Goal: Download file/media

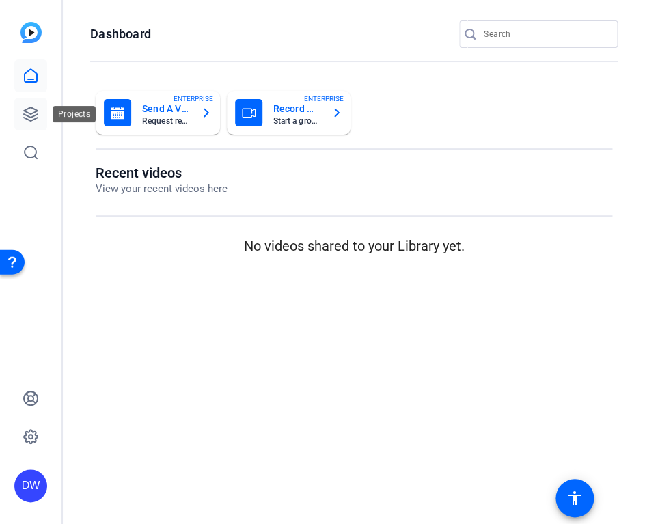
click at [33, 116] on icon at bounding box center [31, 114] width 14 height 14
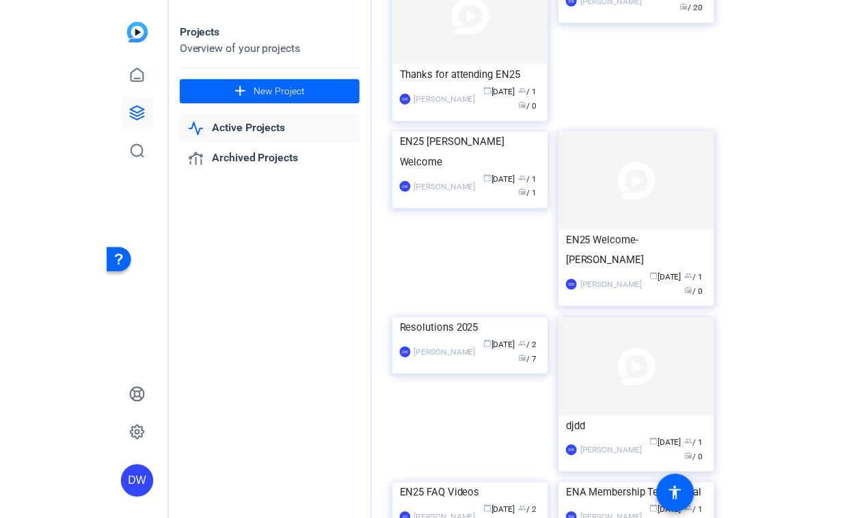
scroll to position [510, 0]
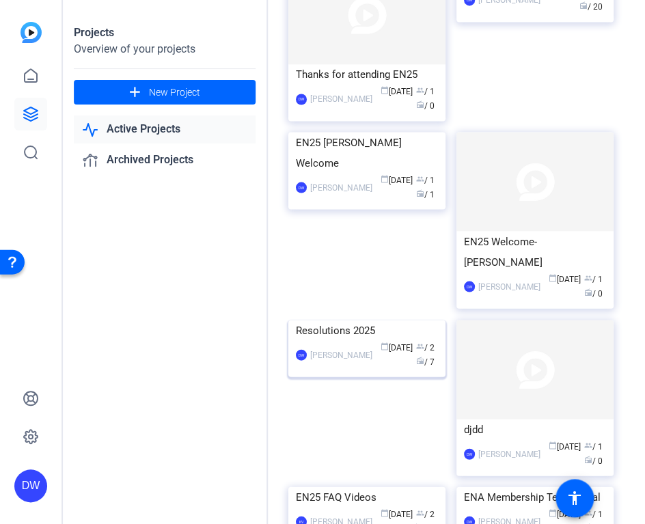
click at [370, 320] on img at bounding box center [366, 320] width 157 height 0
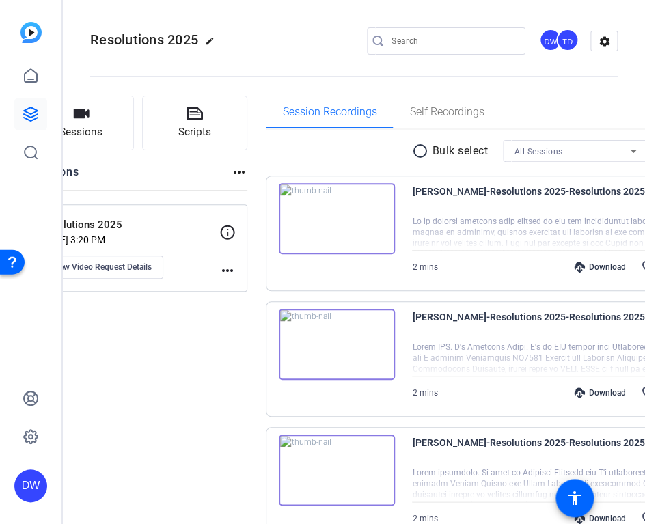
click at [412, 150] on mat-icon "radio_button_unchecked" at bounding box center [422, 151] width 21 height 16
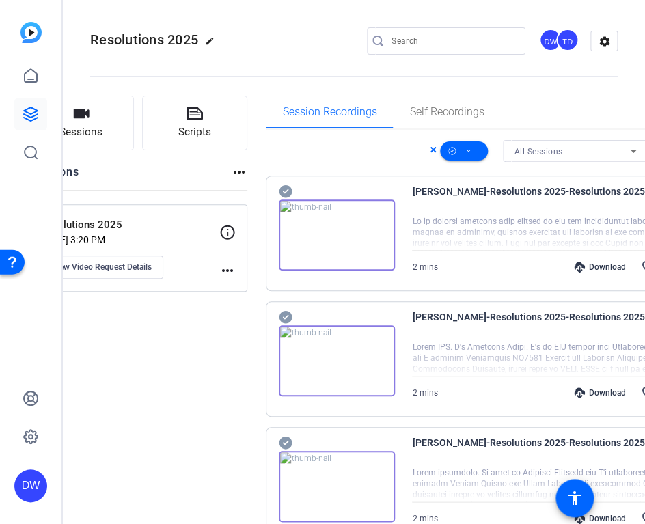
click at [619, 114] on div at bounding box center [322, 262] width 645 height 524
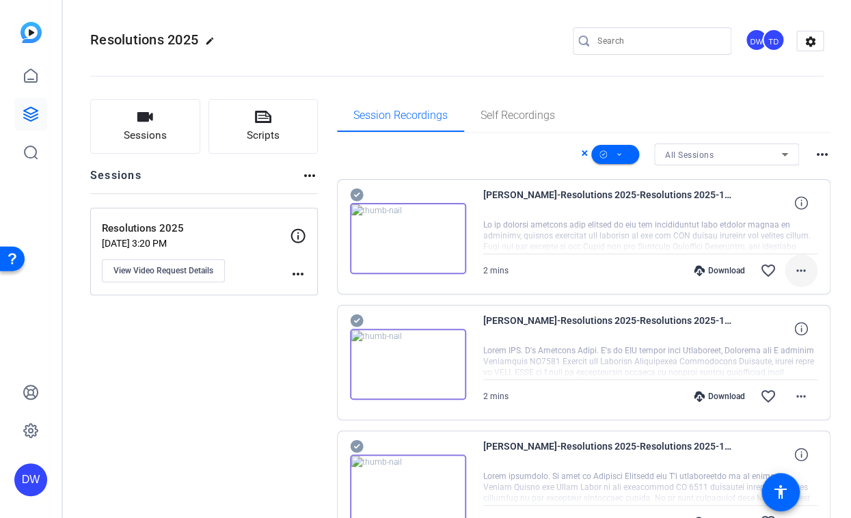
click at [795, 266] on mat-icon "more_horiz" at bounding box center [801, 270] width 16 height 16
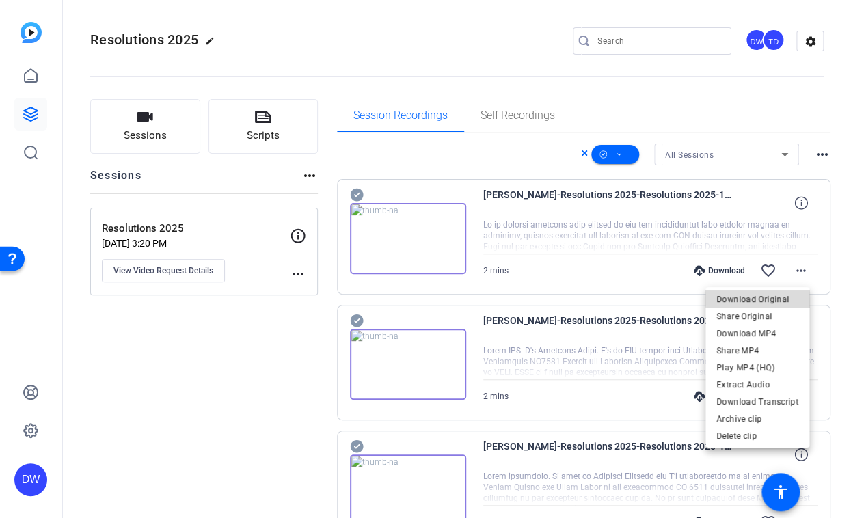
click at [776, 297] on span "Download Original" at bounding box center [757, 299] width 82 height 16
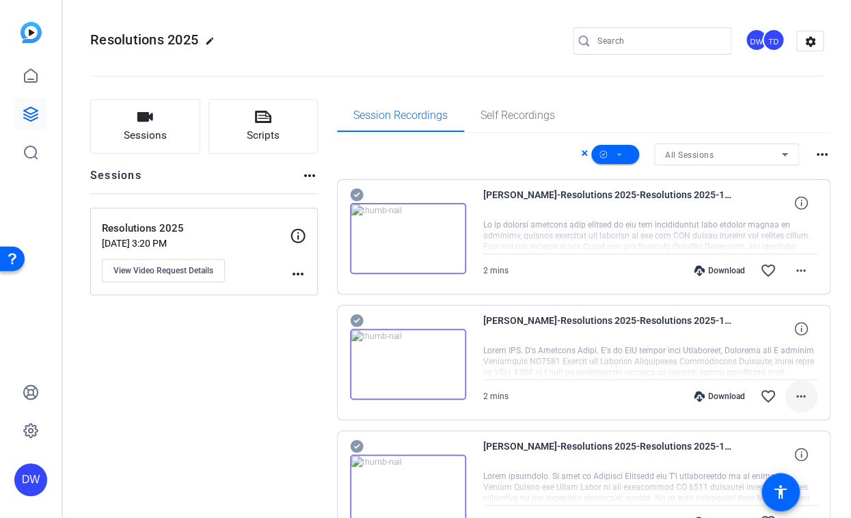
click at [795, 396] on mat-icon "more_horiz" at bounding box center [801, 396] width 16 height 16
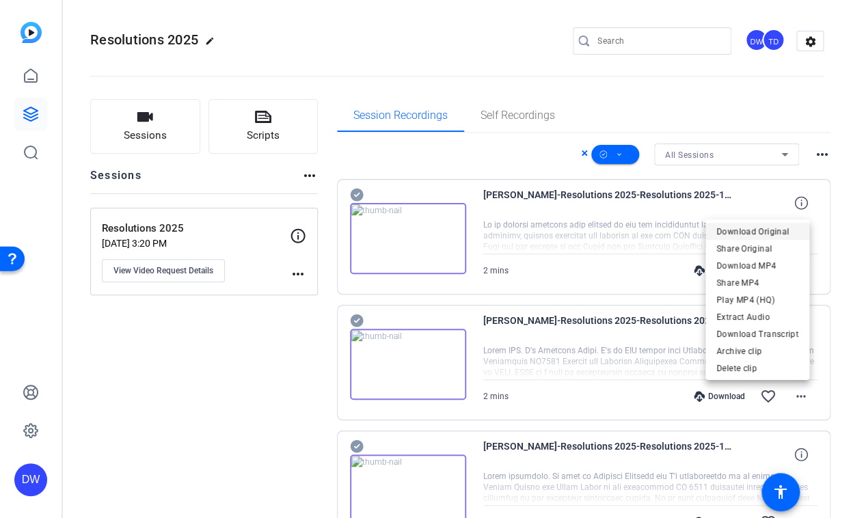
click at [778, 234] on span "Download Original" at bounding box center [757, 231] width 82 height 16
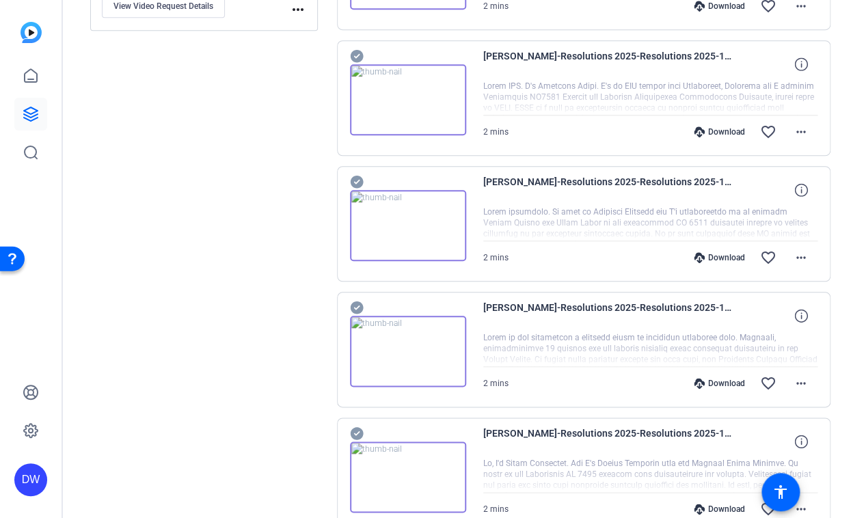
scroll to position [266, 0]
click at [793, 254] on mat-icon "more_horiz" at bounding box center [801, 256] width 16 height 16
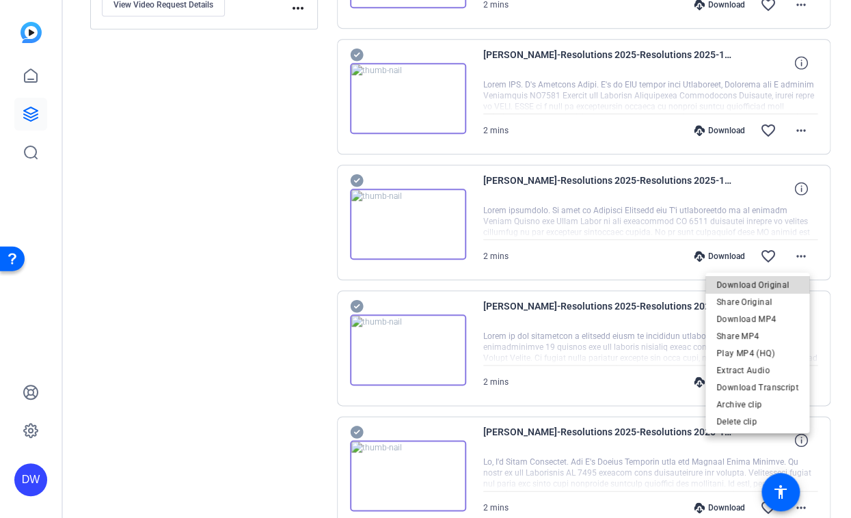
click at [763, 284] on span "Download Original" at bounding box center [757, 284] width 82 height 16
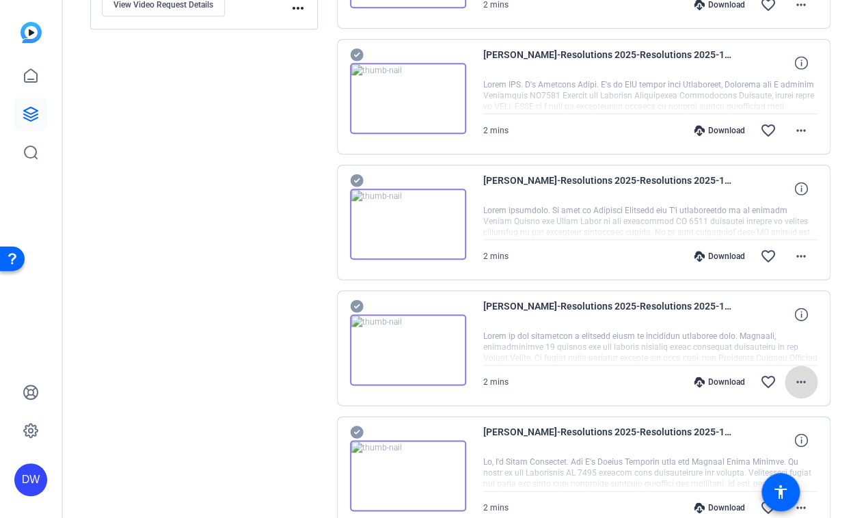
click at [793, 381] on mat-icon "more_horiz" at bounding box center [801, 382] width 16 height 16
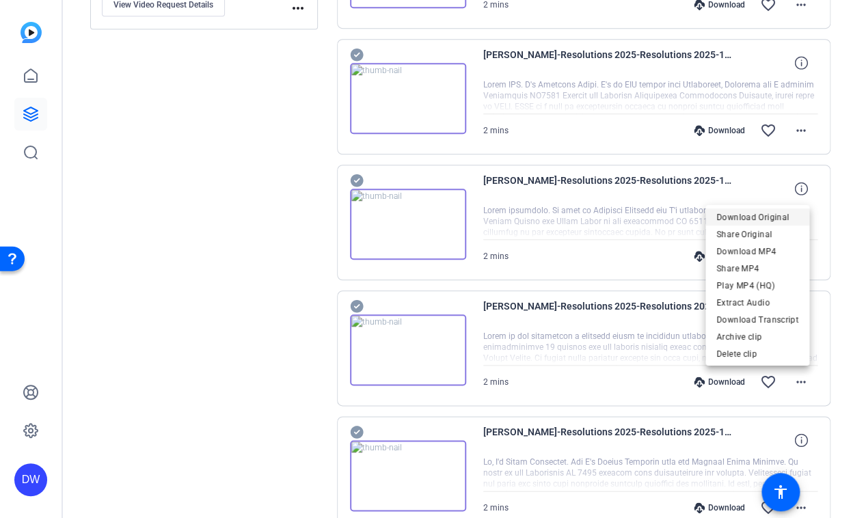
click at [767, 222] on span "Download Original" at bounding box center [757, 216] width 82 height 16
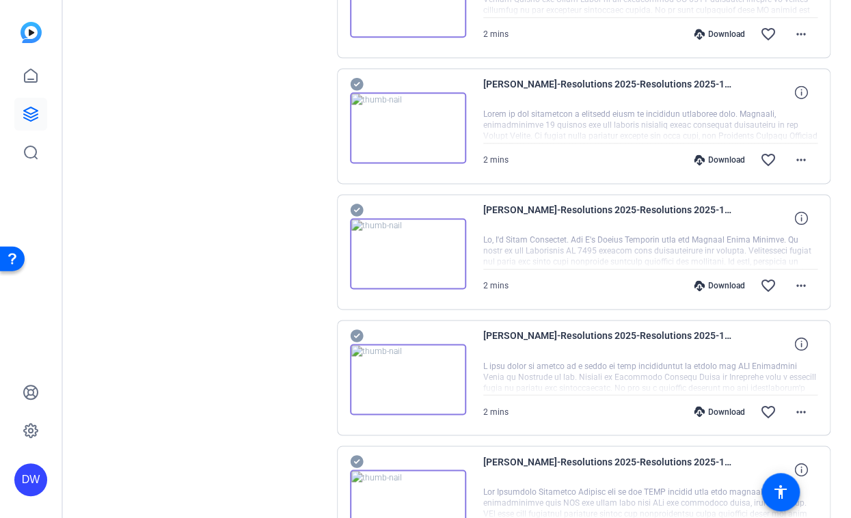
scroll to position [501, 0]
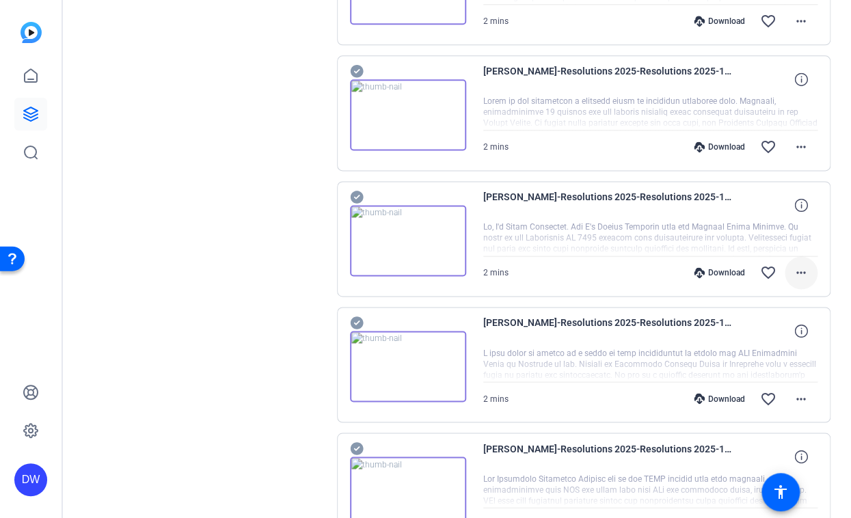
click at [795, 272] on mat-icon "more_horiz" at bounding box center [801, 272] width 16 height 16
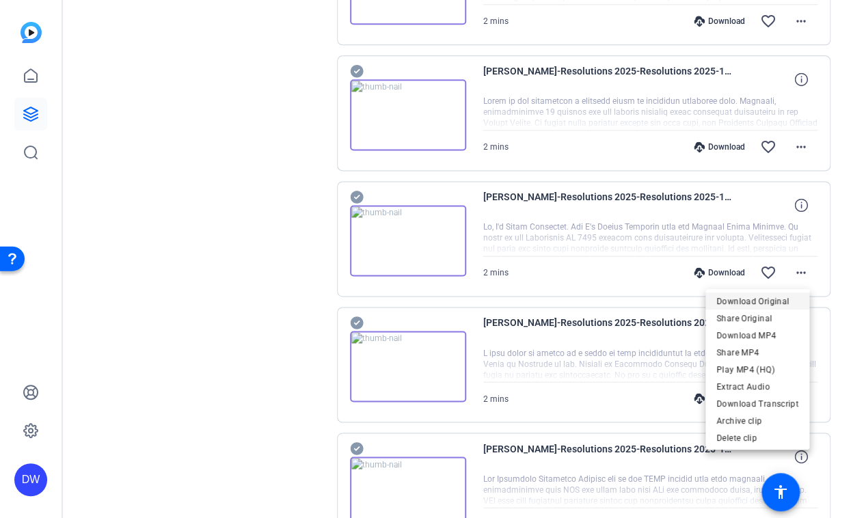
click at [762, 301] on span "Download Original" at bounding box center [757, 301] width 82 height 16
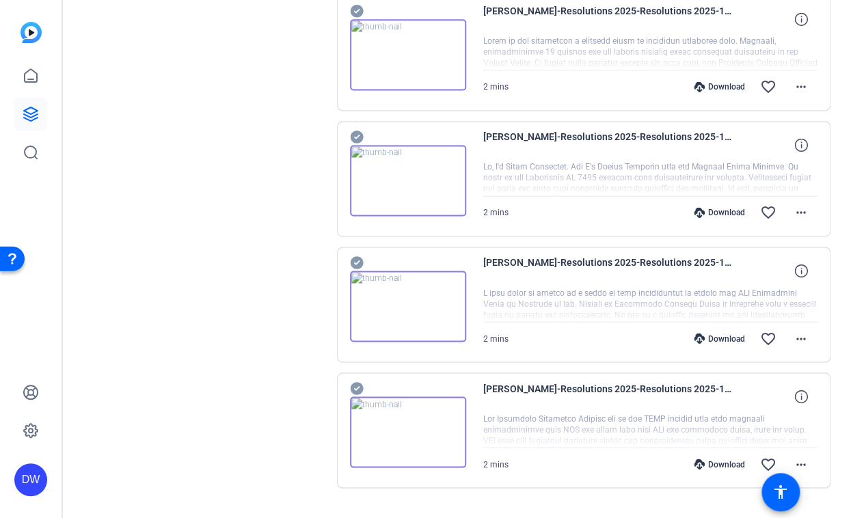
scroll to position [592, 0]
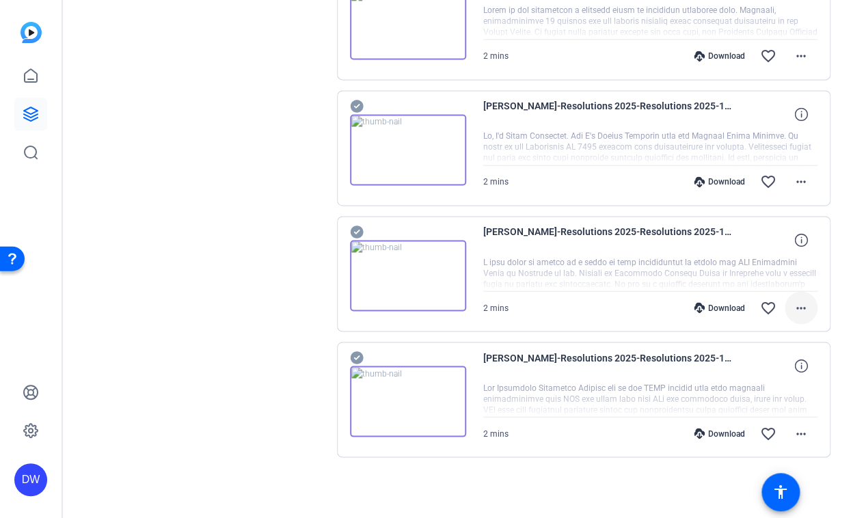
click at [796, 308] on mat-icon "more_horiz" at bounding box center [801, 307] width 16 height 16
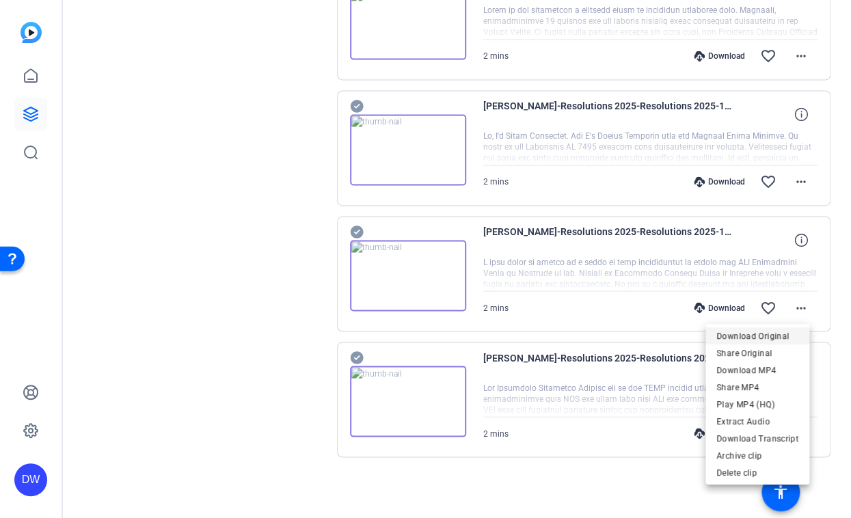
click at [751, 337] on span "Download Original" at bounding box center [757, 335] width 82 height 16
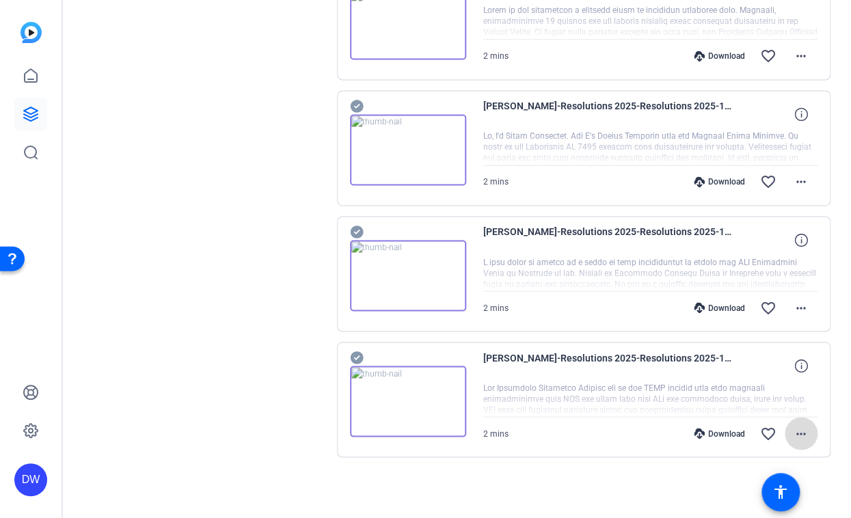
click at [795, 432] on mat-icon "more_horiz" at bounding box center [801, 433] width 16 height 16
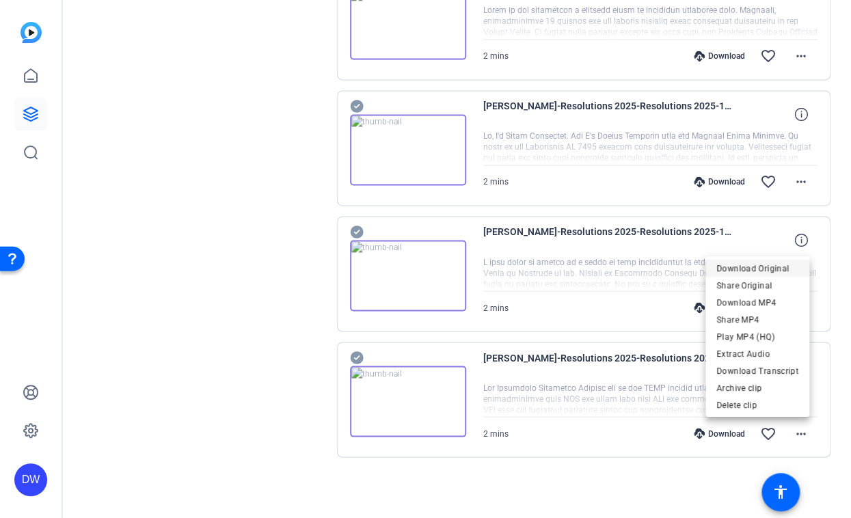
click at [754, 271] on span "Download Original" at bounding box center [757, 268] width 82 height 16
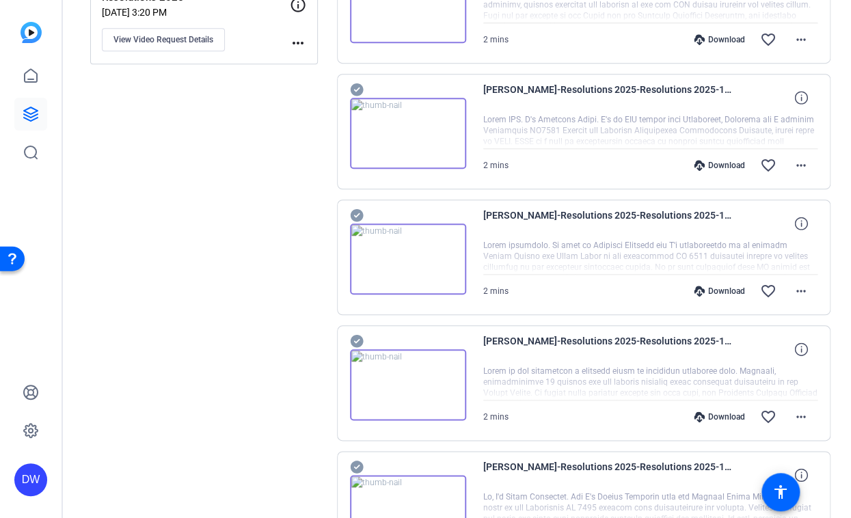
scroll to position [0, 0]
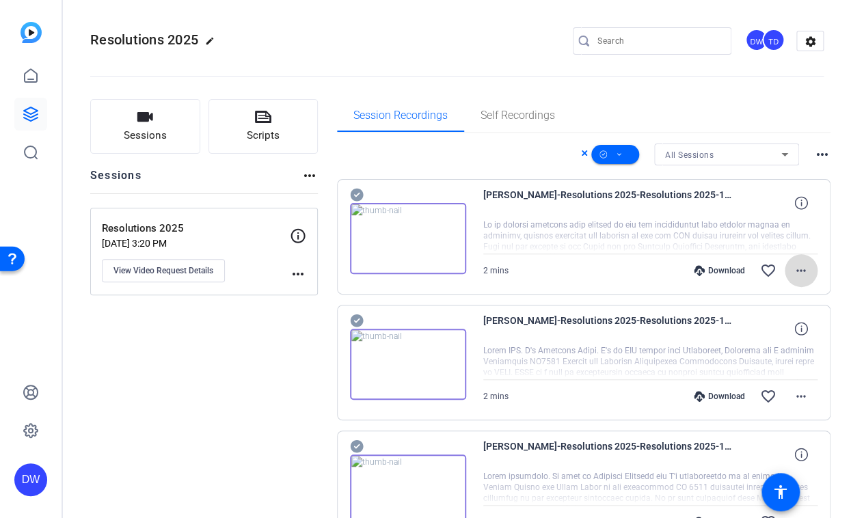
click at [794, 266] on mat-icon "more_horiz" at bounding box center [801, 270] width 16 height 16
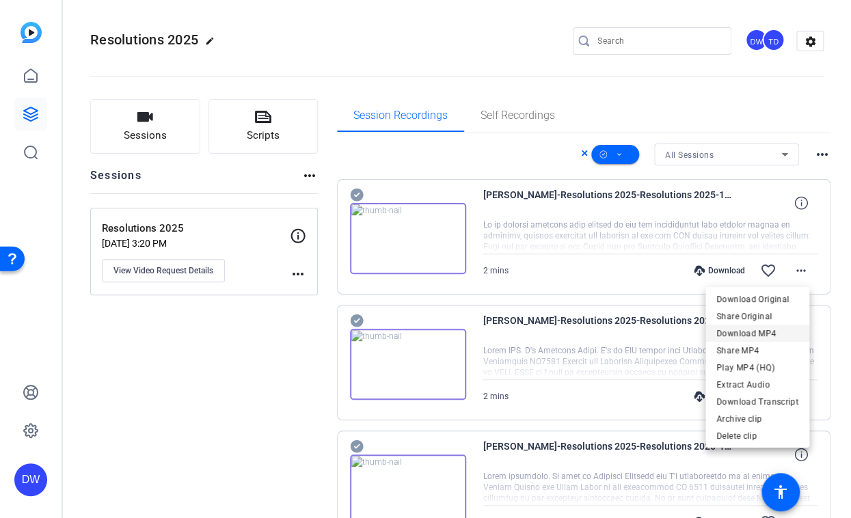
click at [751, 328] on span "Download MP4" at bounding box center [757, 333] width 82 height 16
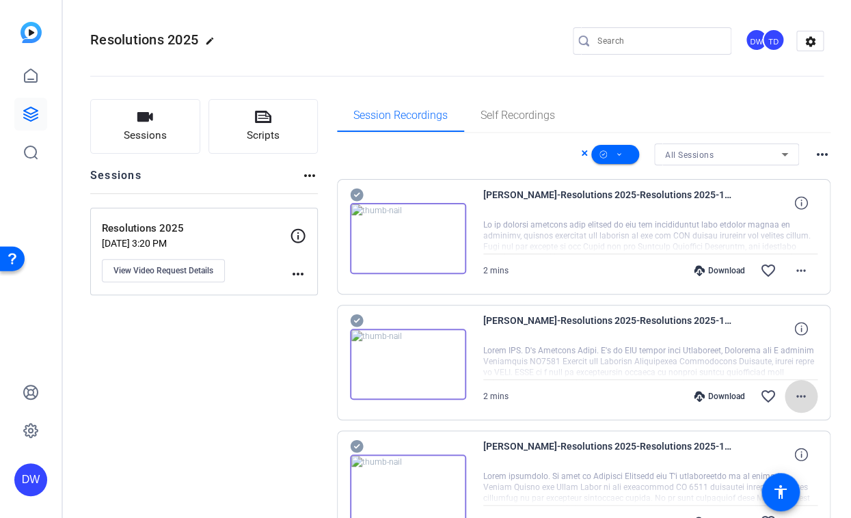
click at [793, 394] on mat-icon "more_horiz" at bounding box center [801, 396] width 16 height 16
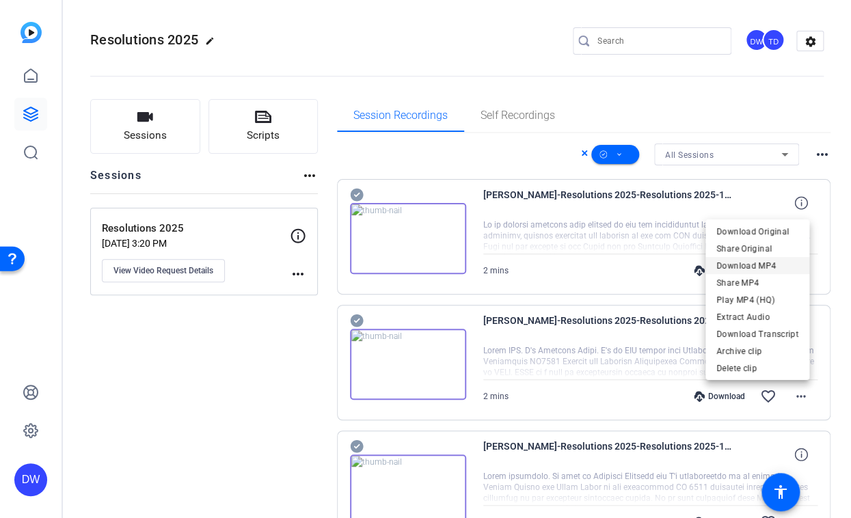
click at [768, 259] on span "Download MP4" at bounding box center [757, 266] width 82 height 16
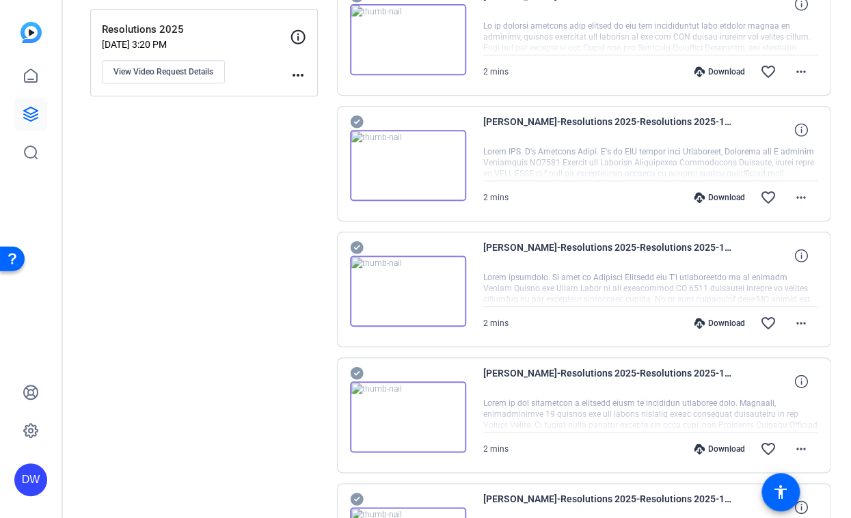
scroll to position [232, 0]
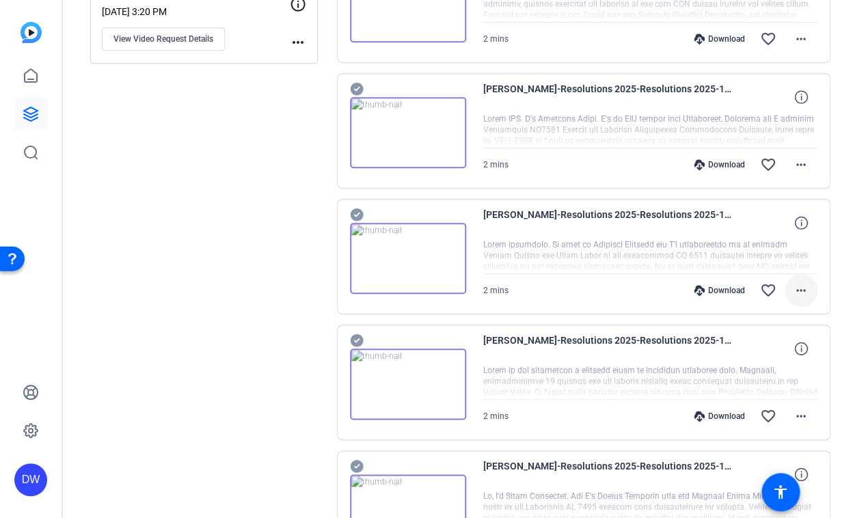
click at [793, 288] on mat-icon "more_horiz" at bounding box center [801, 290] width 16 height 16
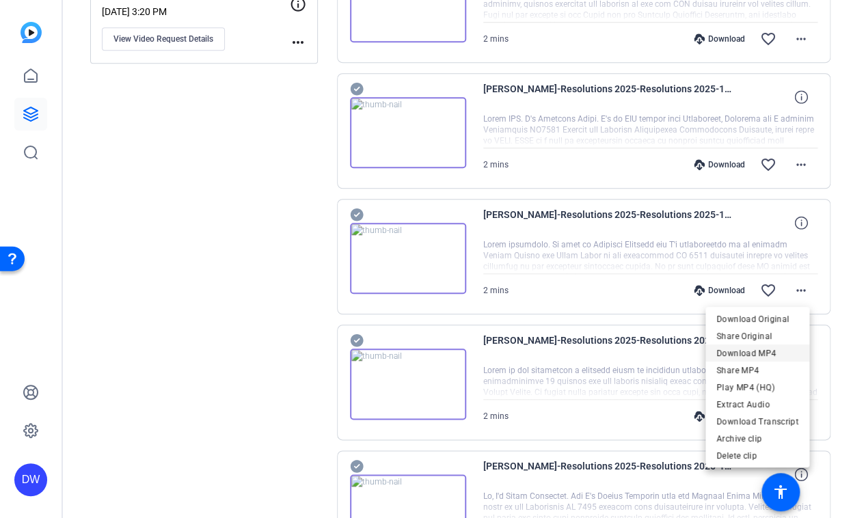
click at [745, 358] on span "Download MP4" at bounding box center [757, 353] width 82 height 16
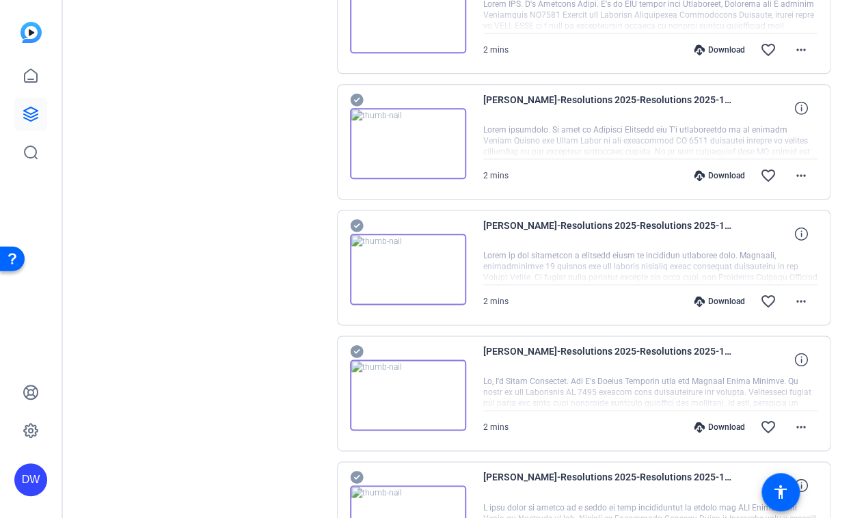
scroll to position [367, 0]
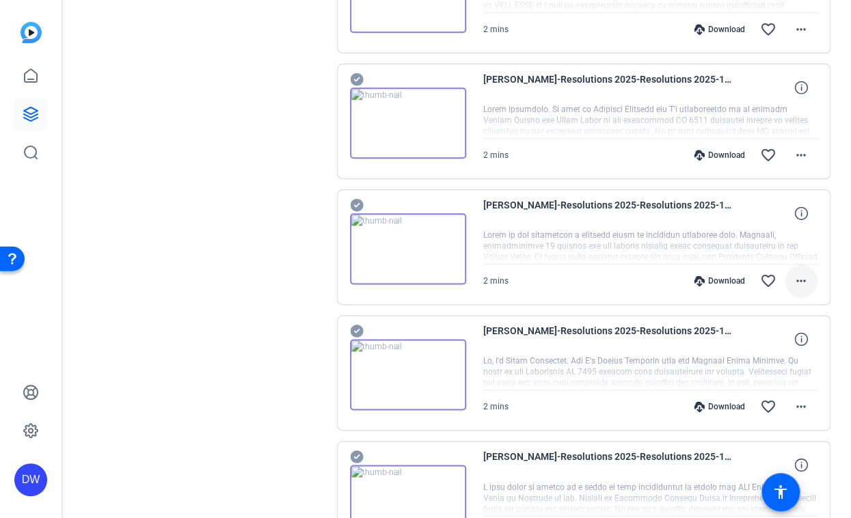
click at [795, 280] on mat-icon "more_horiz" at bounding box center [801, 281] width 16 height 16
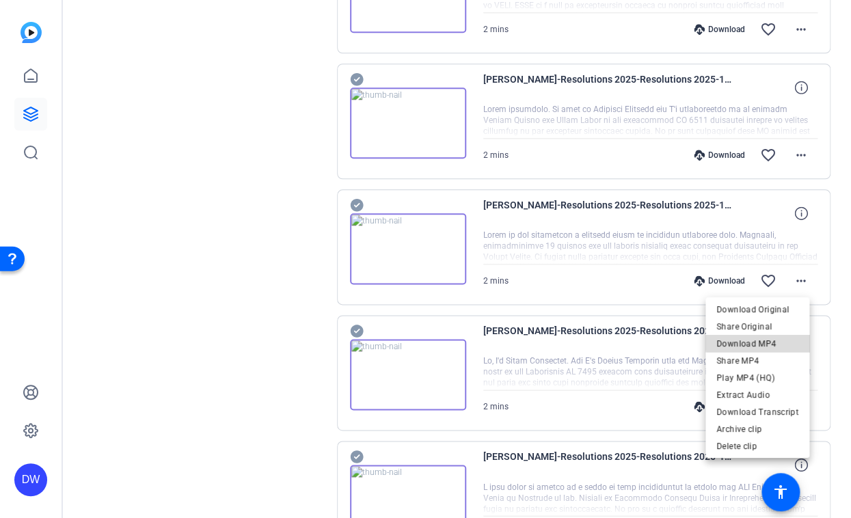
click at [760, 342] on span "Download MP4" at bounding box center [757, 344] width 82 height 16
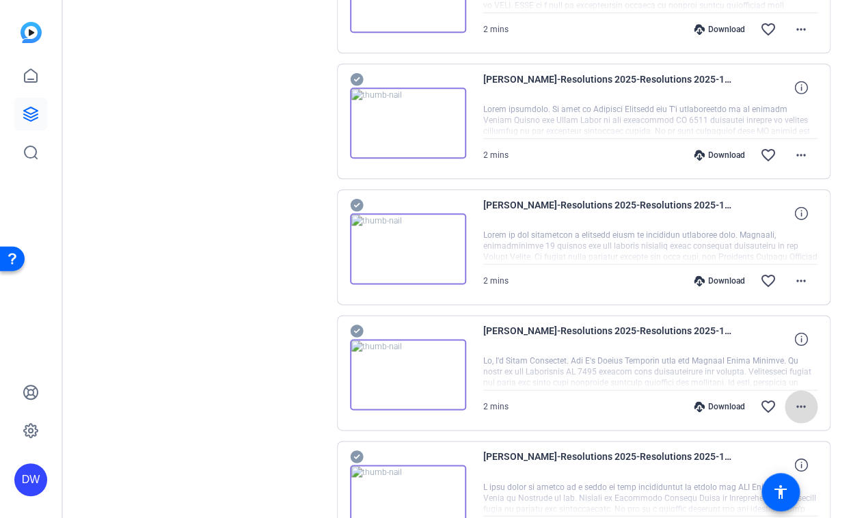
click at [793, 407] on mat-icon "more_horiz" at bounding box center [801, 406] width 16 height 16
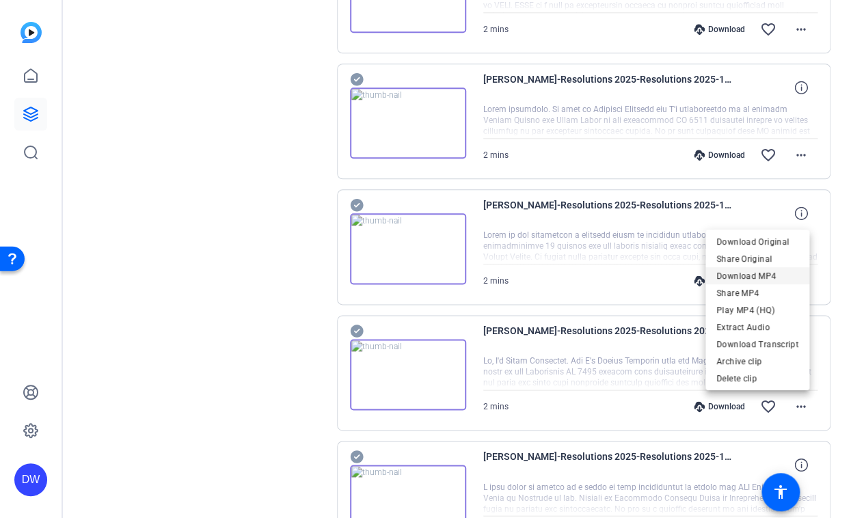
click at [754, 273] on span "Download MP4" at bounding box center [757, 276] width 82 height 16
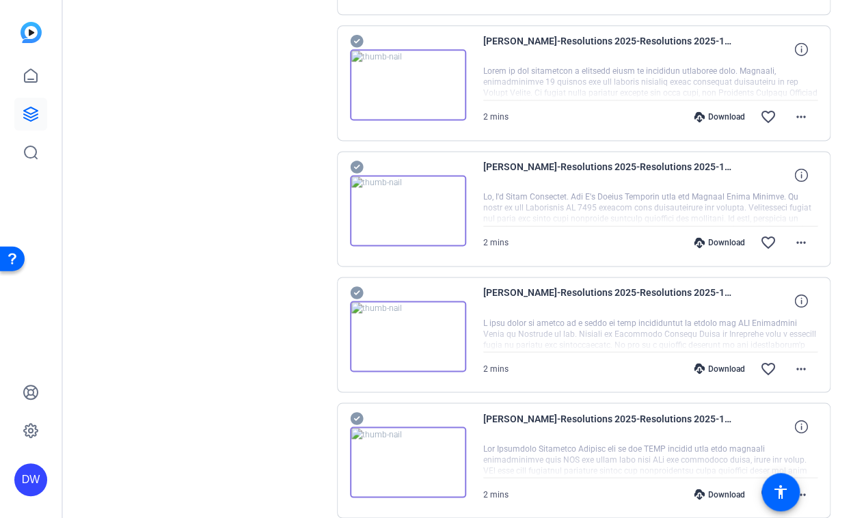
scroll to position [533, 0]
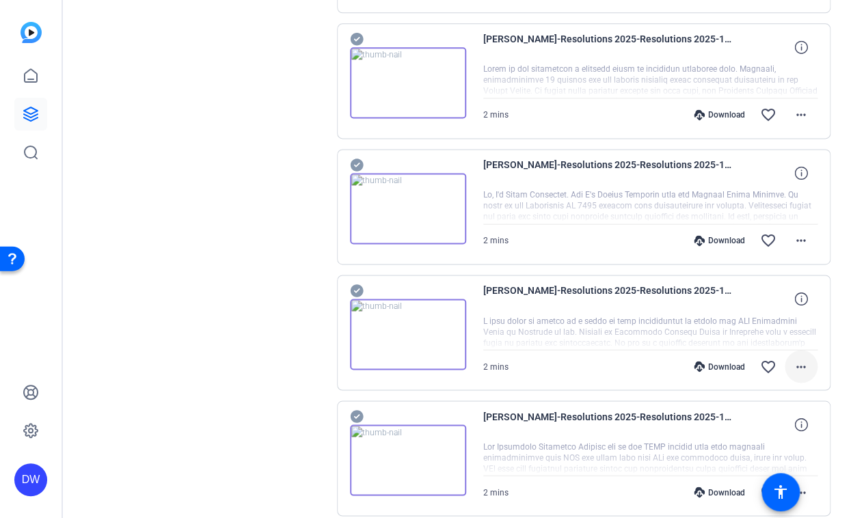
click at [793, 362] on mat-icon "more_horiz" at bounding box center [801, 366] width 16 height 16
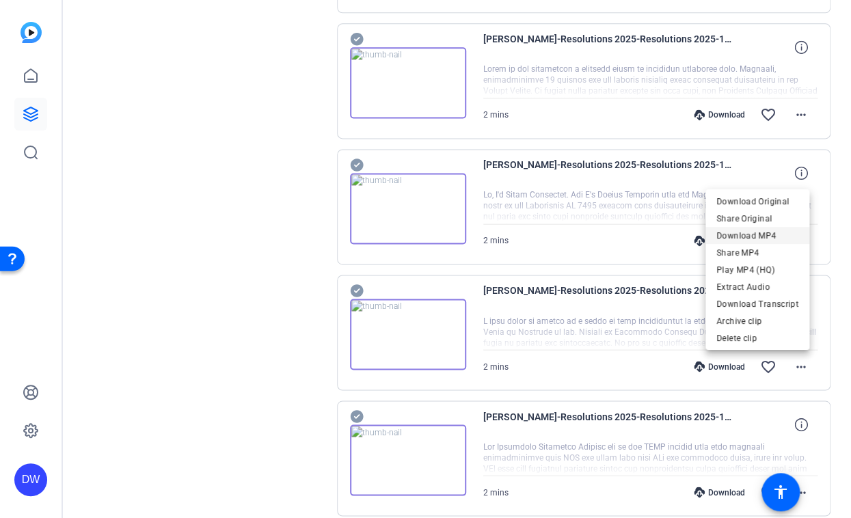
click at [762, 238] on span "Download MP4" at bounding box center [757, 235] width 82 height 16
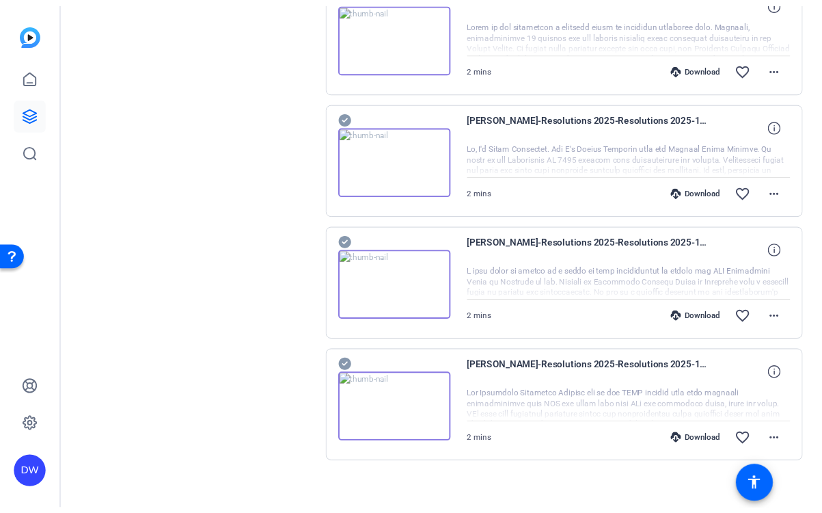
scroll to position [592, 0]
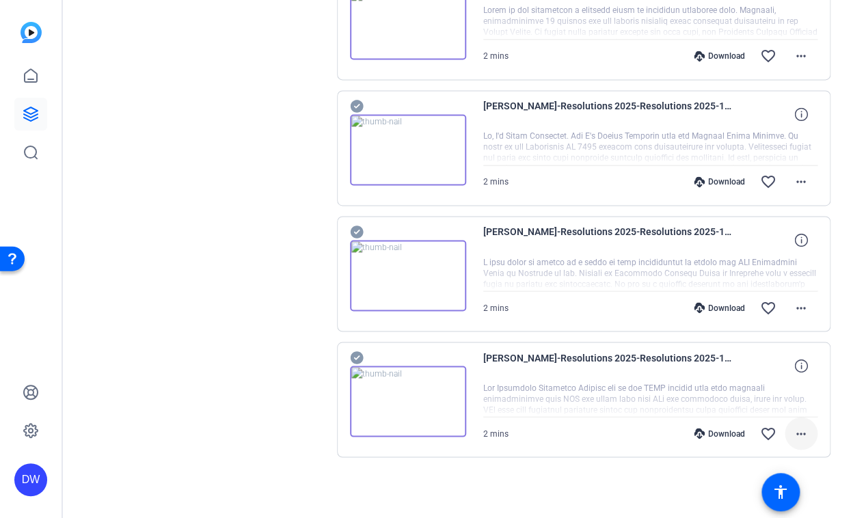
click at [798, 431] on mat-icon "more_horiz" at bounding box center [801, 433] width 16 height 16
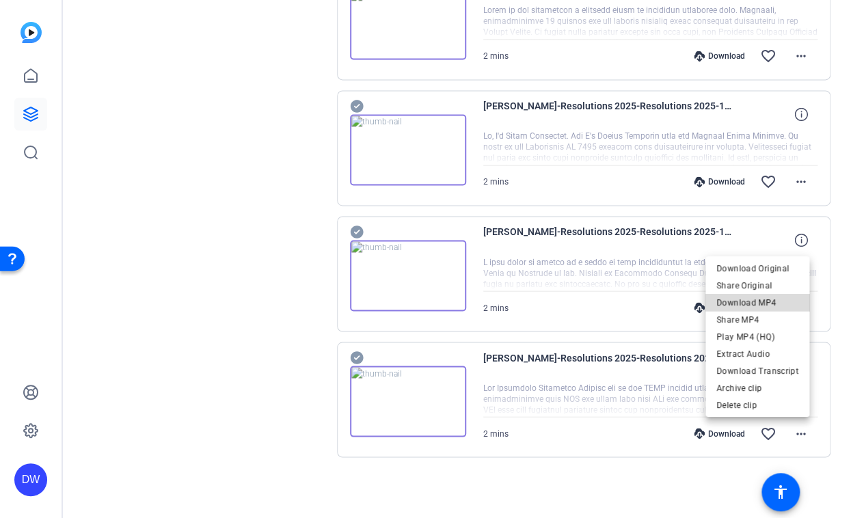
click at [760, 301] on span "Download MP4" at bounding box center [757, 302] width 82 height 16
